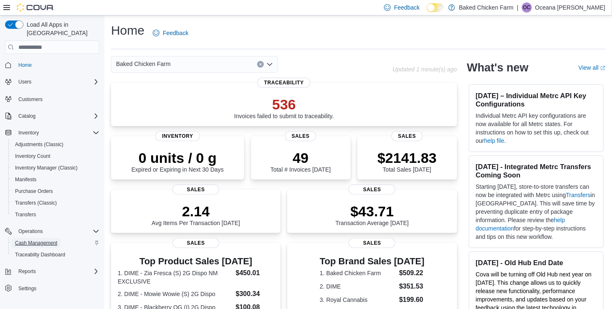
click at [36, 240] on span "Cash Management" at bounding box center [36, 243] width 42 height 7
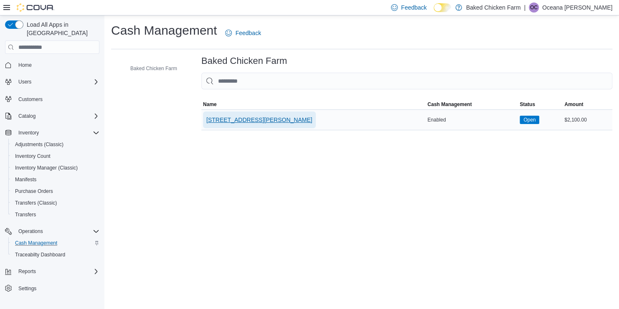
click at [246, 119] on span "[STREET_ADDRESS][PERSON_NAME]" at bounding box center [259, 120] width 106 height 8
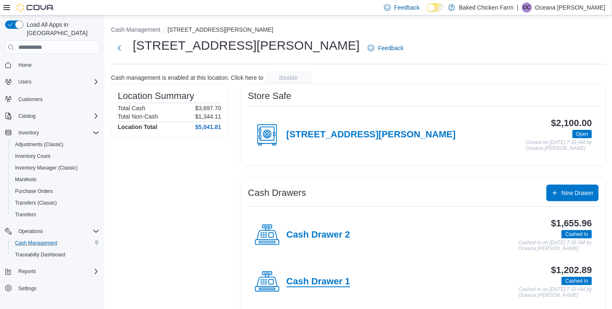
click at [337, 281] on h4 "Cash Drawer 1" at bounding box center [318, 281] width 64 height 11
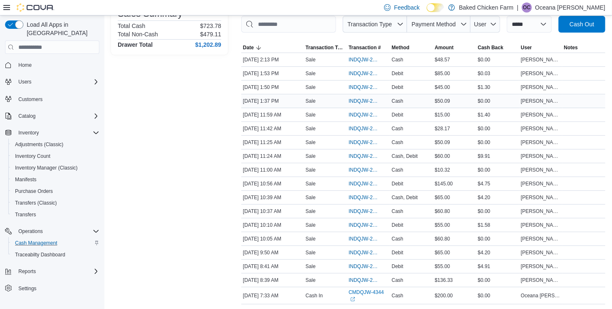
scroll to position [129, 0]
click at [57, 165] on span "Inventory Manager (Classic)" at bounding box center [46, 168] width 63 height 7
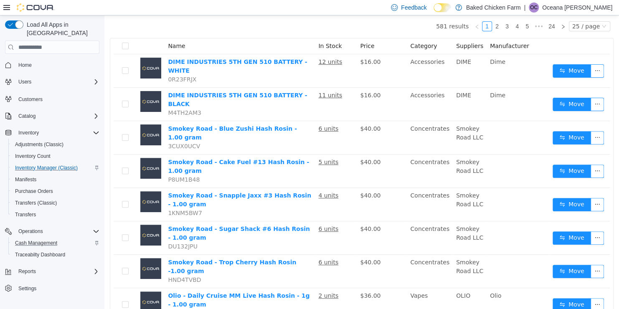
scroll to position [81, 0]
